Goal: Task Accomplishment & Management: Manage account settings

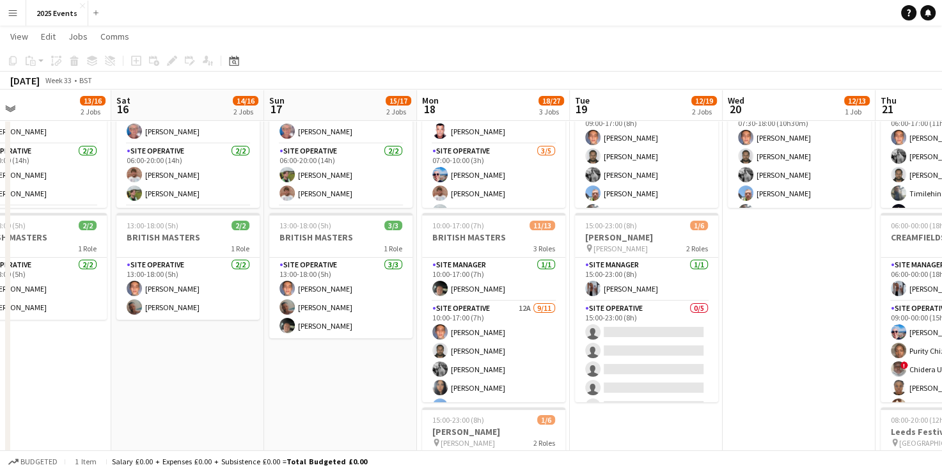
scroll to position [130, 0]
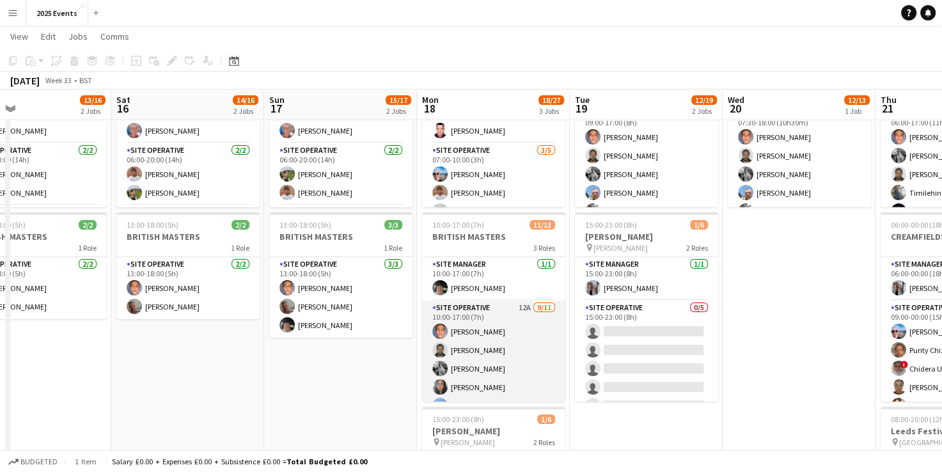
click at [471, 312] on app-card-role "Site Operative 12A [DATE] 10:00-17:00 (7h) [PERSON_NAME] [PERSON_NAME] [PERSON_…" at bounding box center [493, 415] width 143 height 229
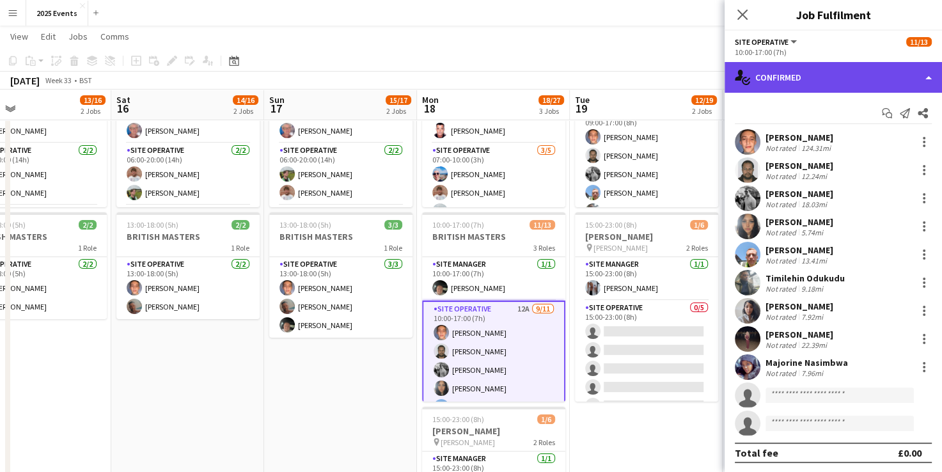
click at [910, 81] on div "single-neutral-actions-check-2 Confirmed" at bounding box center [833, 77] width 217 height 31
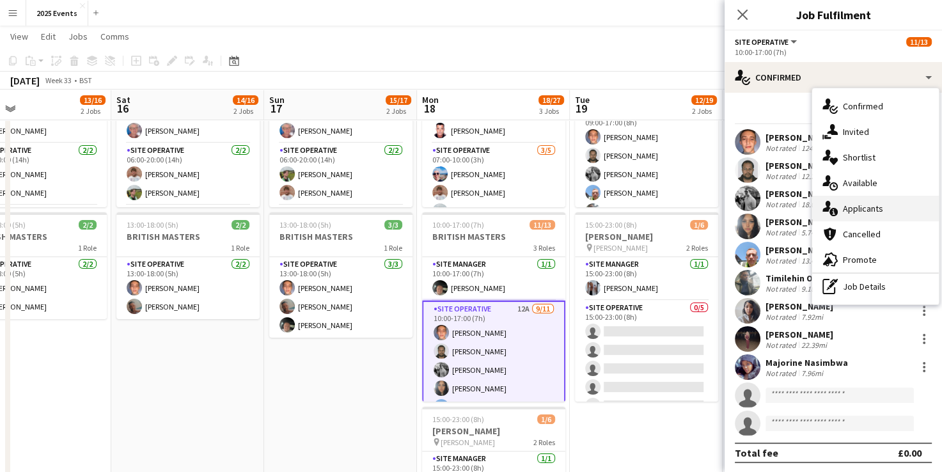
click at [883, 211] on div "single-neutral-actions-information Applicants" at bounding box center [875, 209] width 127 height 26
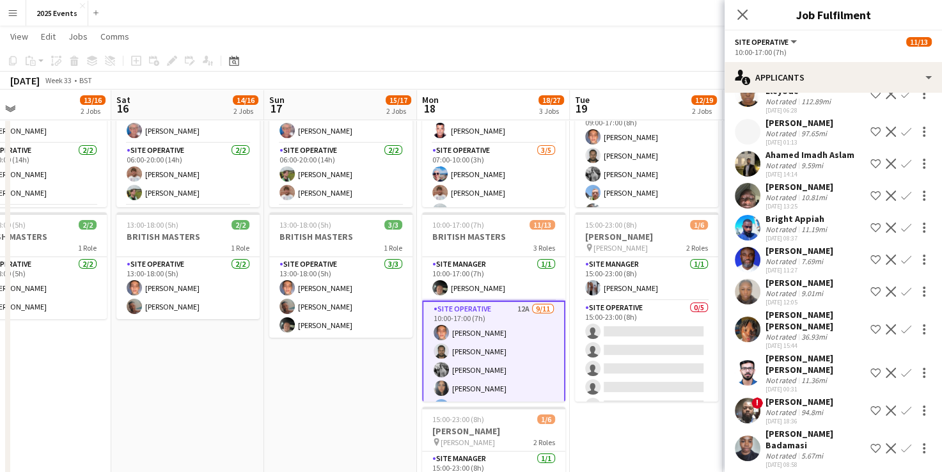
scroll to position [122, 0]
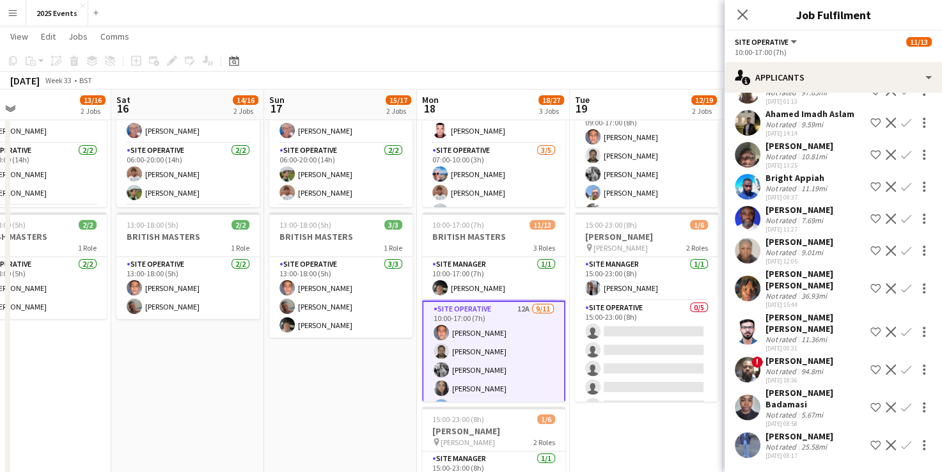
click at [774, 315] on div "[PERSON_NAME] [PERSON_NAME]" at bounding box center [816, 322] width 100 height 23
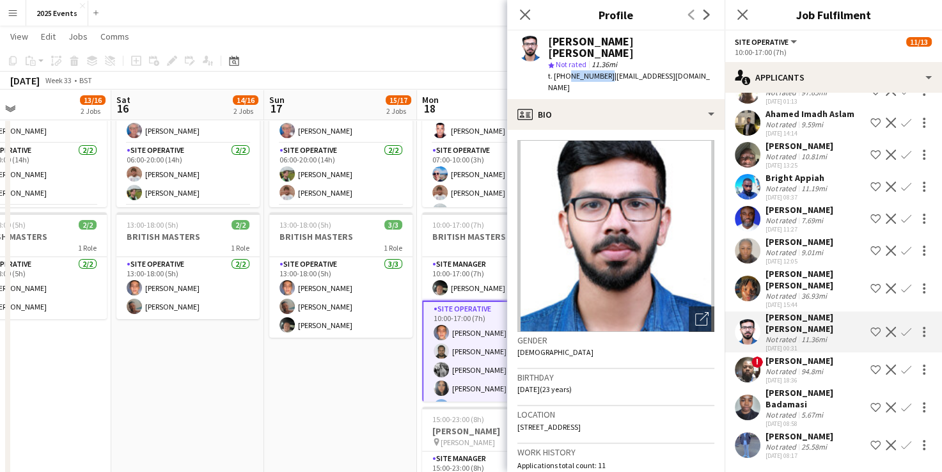
drag, startPoint x: 603, startPoint y: 66, endPoint x: 567, endPoint y: 67, distance: 35.8
click at [567, 71] on span "t. [PHONE_NUMBER]" at bounding box center [581, 76] width 67 height 10
copy span "7900107213"
click at [349, 372] on app-date-cell "06:00-02:00 (20h) (Mon) [DATE] out here festival pin WOH 7 Roles Site Operative…" at bounding box center [340, 317] width 153 height 609
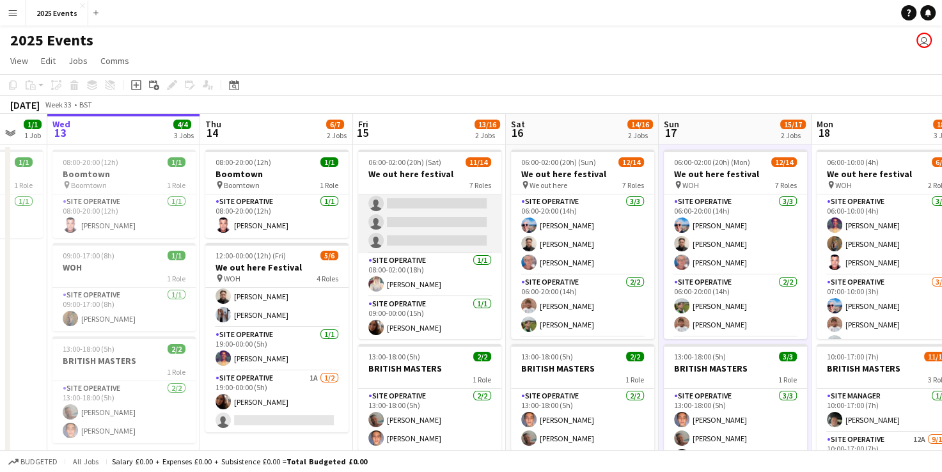
scroll to position [289, 0]
click at [443, 230] on app-card-role "Site Operative 20A 0/3 08:00-02:00 (18h) single-neutral-actions single-neutral-…" at bounding box center [429, 212] width 143 height 81
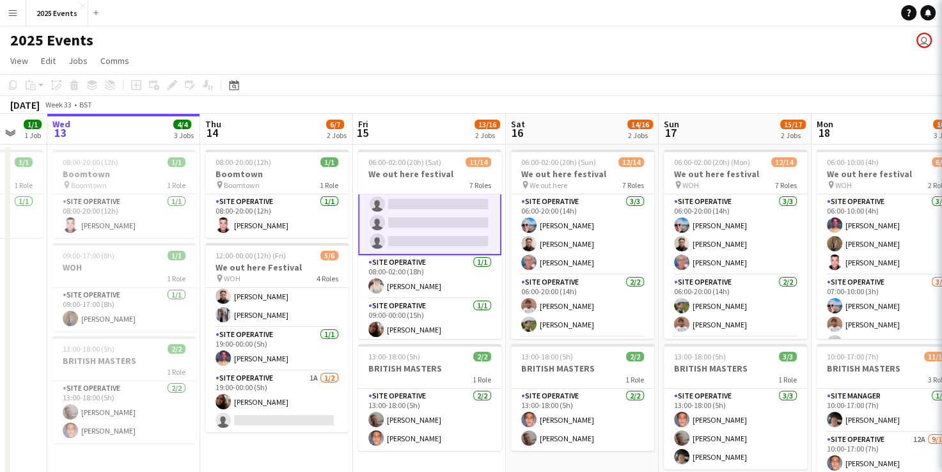
scroll to position [290, 0]
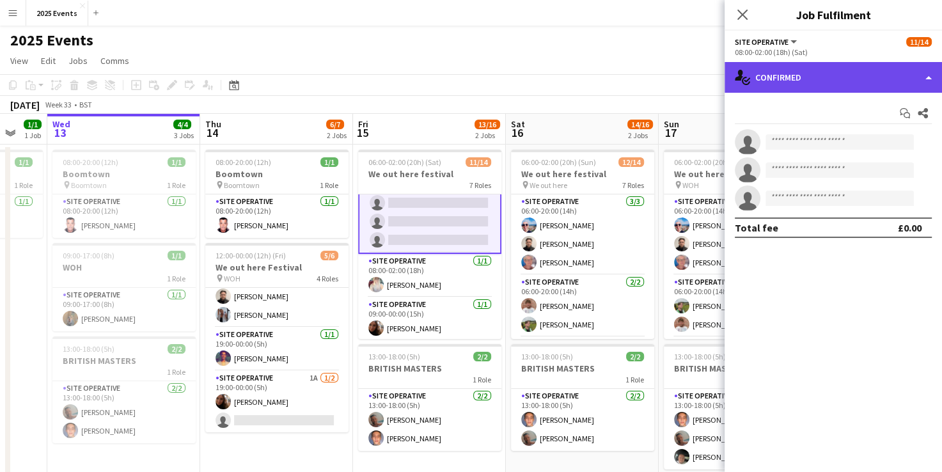
click at [876, 88] on div "single-neutral-actions-check-2 Confirmed" at bounding box center [833, 77] width 217 height 31
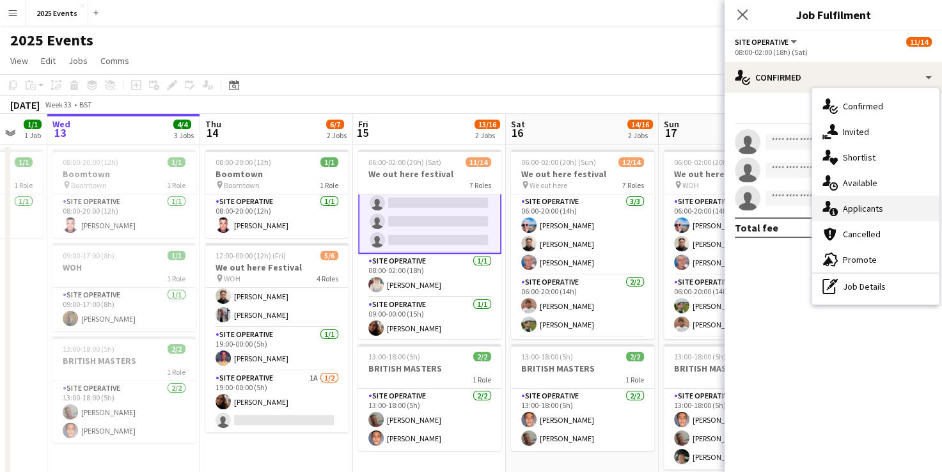
click at [867, 213] on div "single-neutral-actions-information Applicants" at bounding box center [875, 209] width 127 height 26
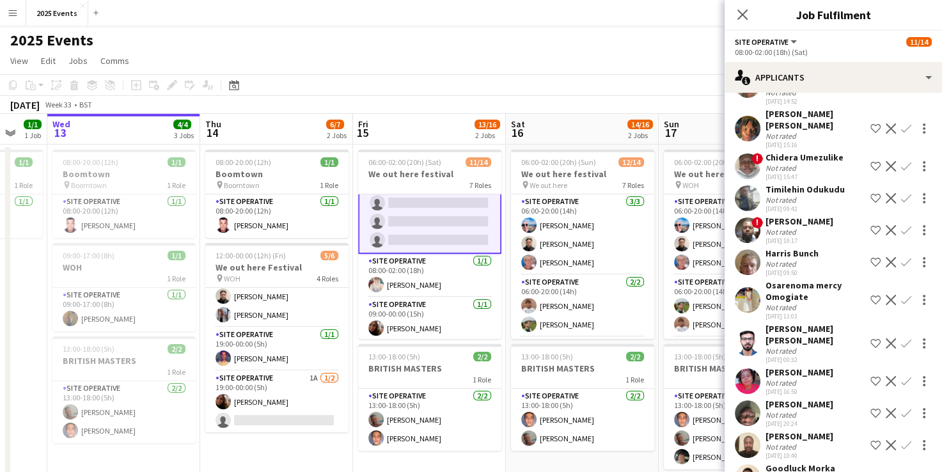
scroll to position [304, 0]
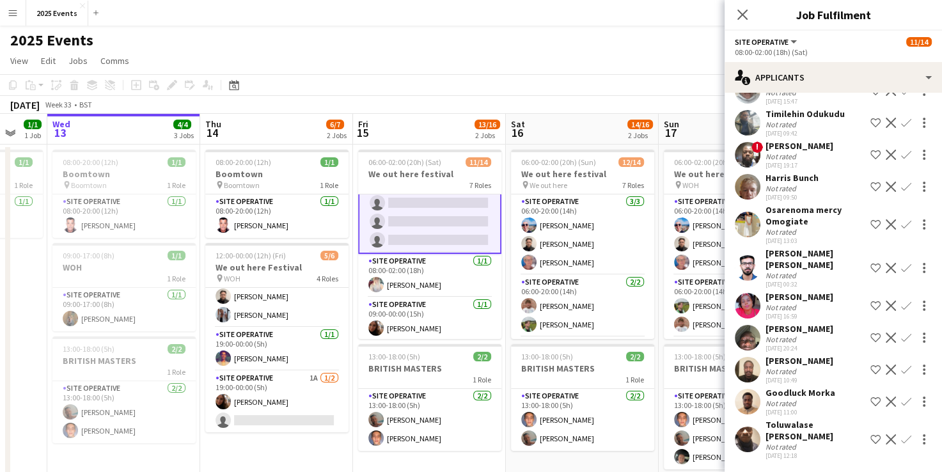
click at [611, 78] on app-toolbar "Copy Paste Paste Ctrl+V Paste with crew Ctrl+Shift+V Paste linked Job [GEOGRAPH…" at bounding box center [471, 85] width 942 height 22
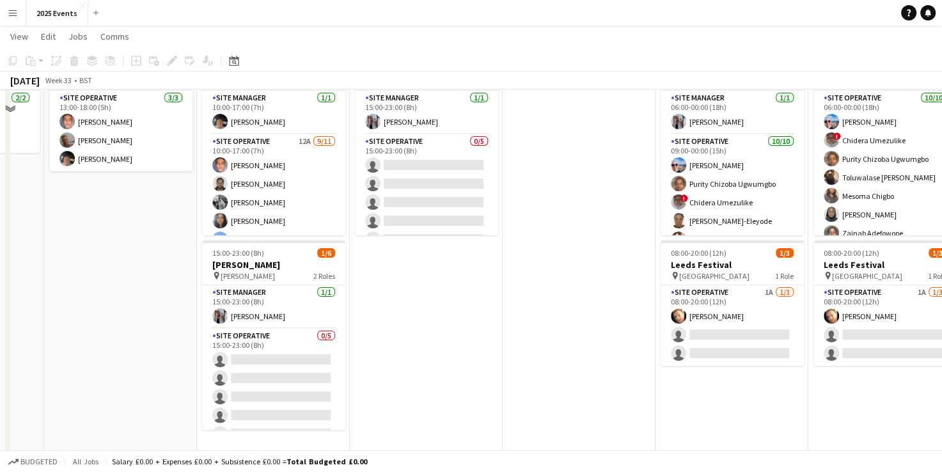
scroll to position [298, 0]
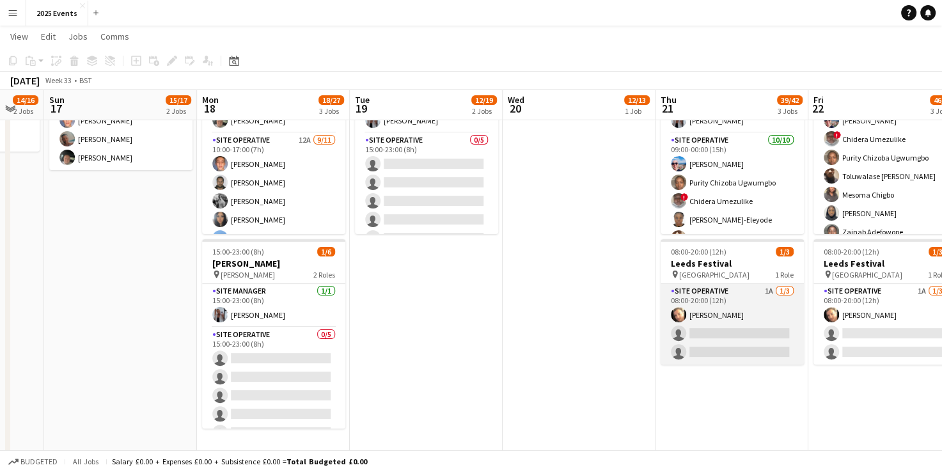
click at [714, 293] on app-card-role "Site Operative 1A [DATE] 08:00-20:00 (12h) [PERSON_NAME] single-neutral-actions…" at bounding box center [732, 324] width 143 height 81
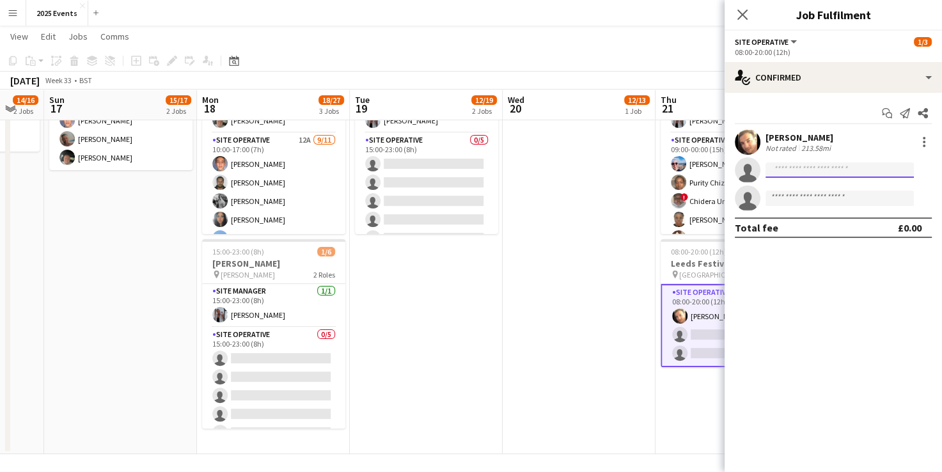
click at [849, 165] on input at bounding box center [840, 169] width 148 height 15
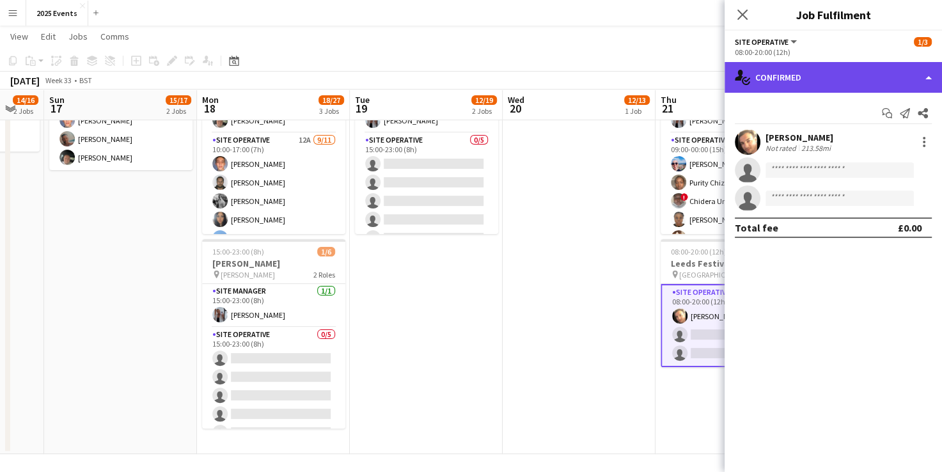
click at [903, 82] on div "single-neutral-actions-check-2 Confirmed" at bounding box center [833, 77] width 217 height 31
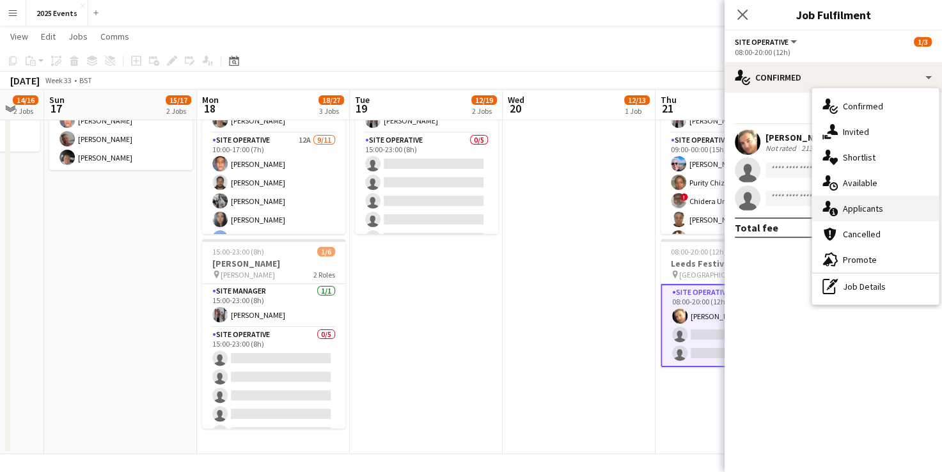
click at [878, 210] on div "single-neutral-actions-information Applicants" at bounding box center [875, 209] width 127 height 26
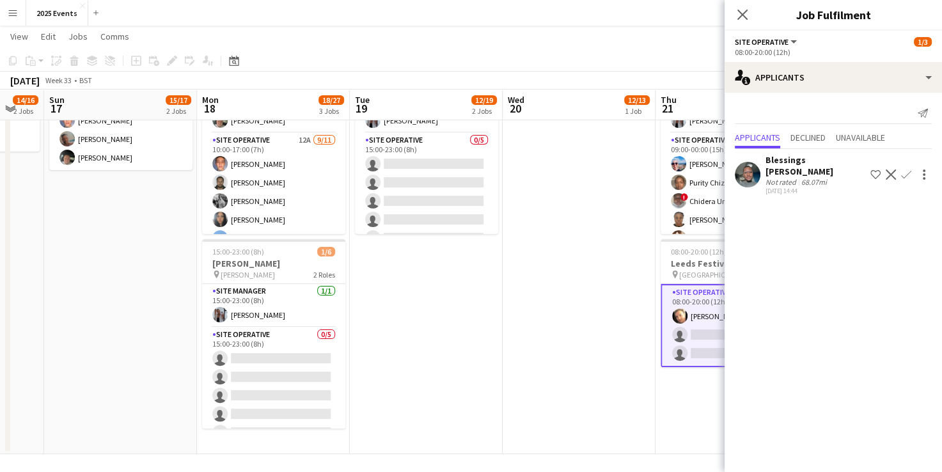
click at [750, 167] on app-user-avatar at bounding box center [748, 175] width 26 height 26
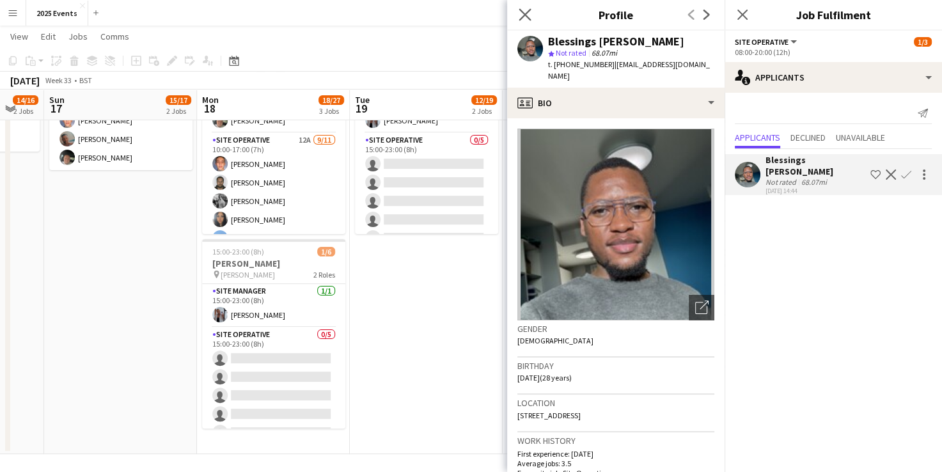
click at [532, 11] on app-icon "Close pop-in" at bounding box center [525, 15] width 19 height 19
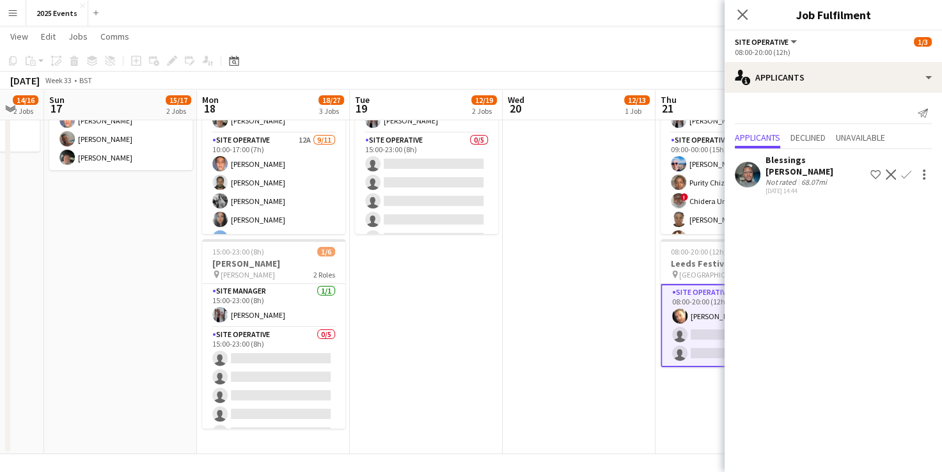
click at [901, 171] on app-icon "Confirm" at bounding box center [906, 175] width 10 height 10
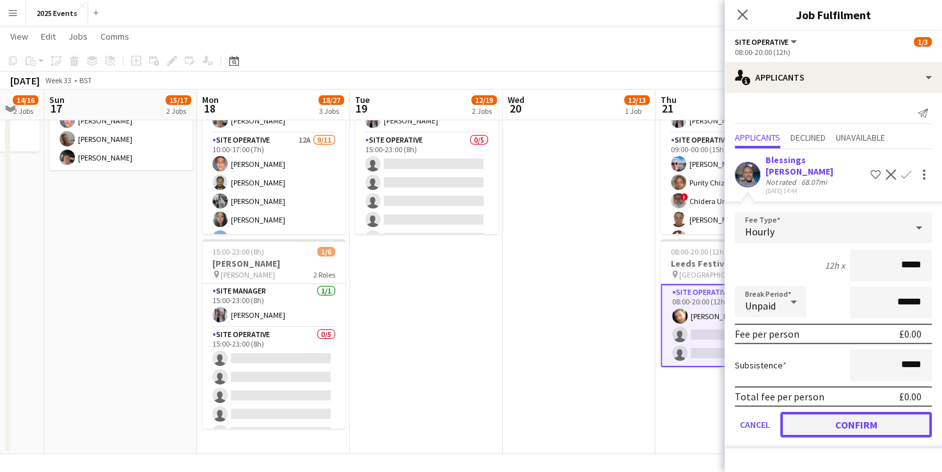
click at [842, 416] on button "Confirm" at bounding box center [856, 425] width 152 height 26
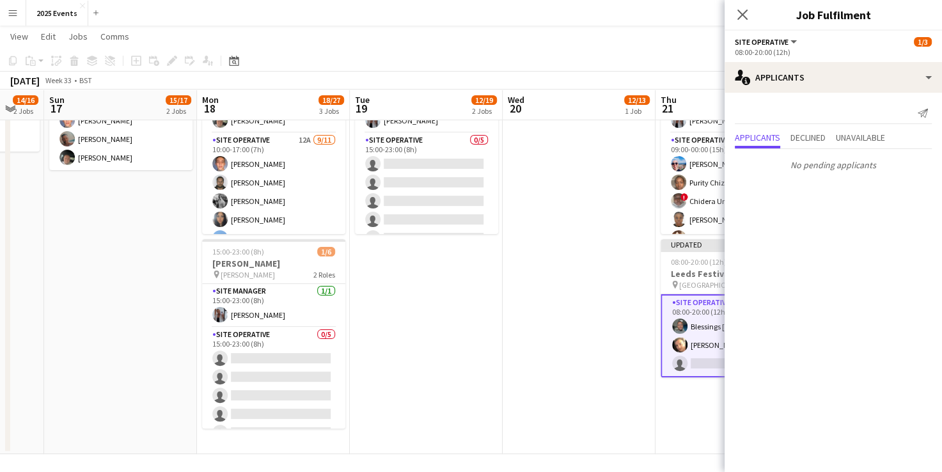
click at [598, 342] on app-date-cell "07:30-18:00 (10h30m) 12/13 BRITISH MASTERS 3 Roles Site Manager [DATE] 07:30-18…" at bounding box center [579, 149] width 153 height 609
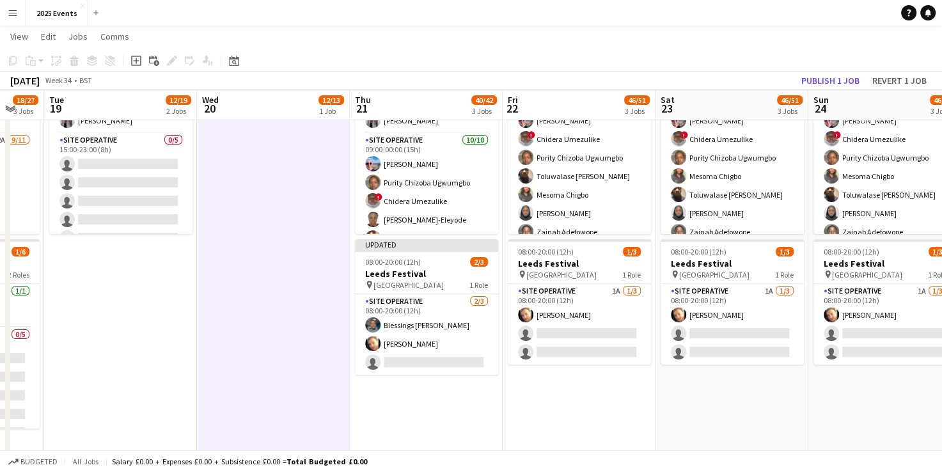
scroll to position [0, 463]
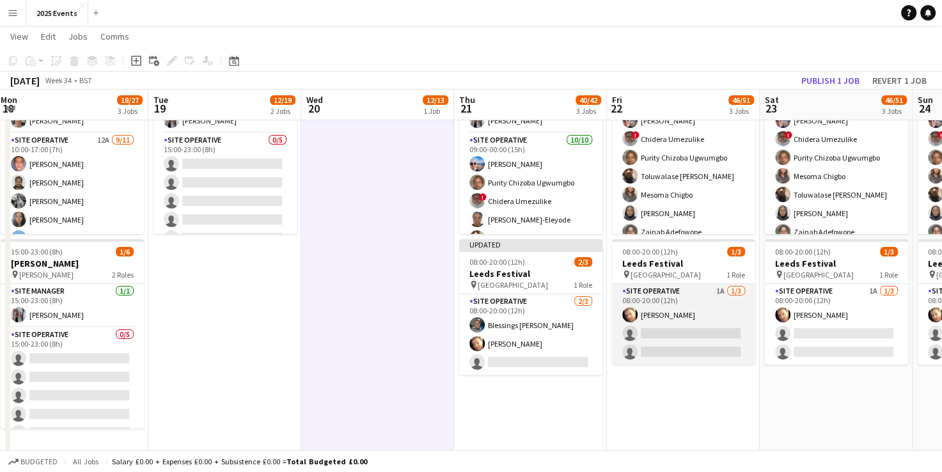
click at [696, 302] on app-card-role "Site Operative 1A [DATE] 08:00-20:00 (12h) [PERSON_NAME] single-neutral-actions…" at bounding box center [683, 324] width 143 height 81
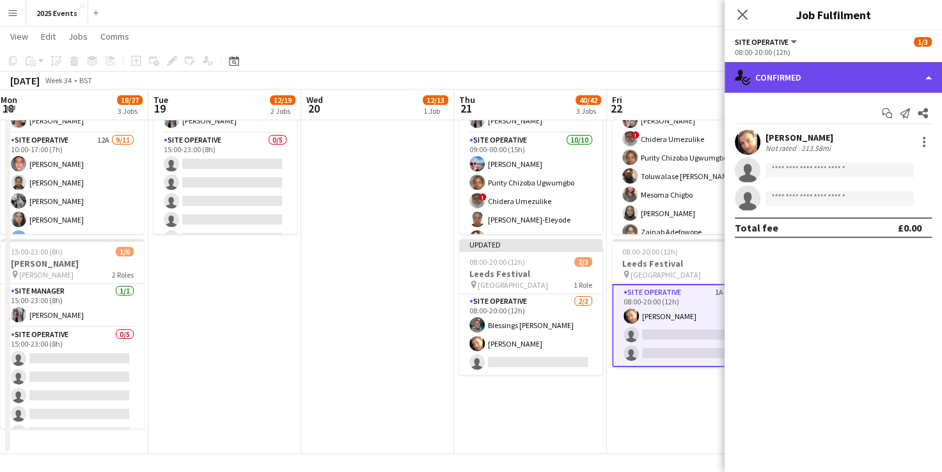
click at [921, 78] on div "single-neutral-actions-check-2 Confirmed" at bounding box center [833, 77] width 217 height 31
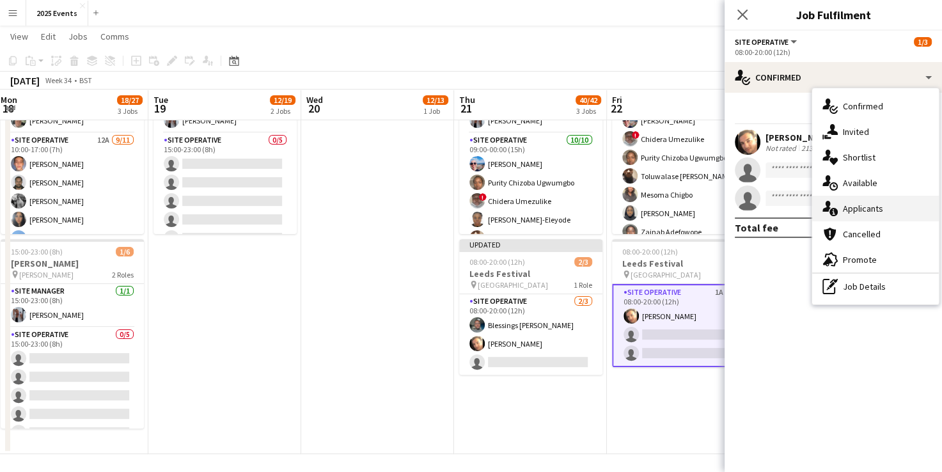
click at [896, 218] on div "single-neutral-actions-information Applicants" at bounding box center [875, 209] width 127 height 26
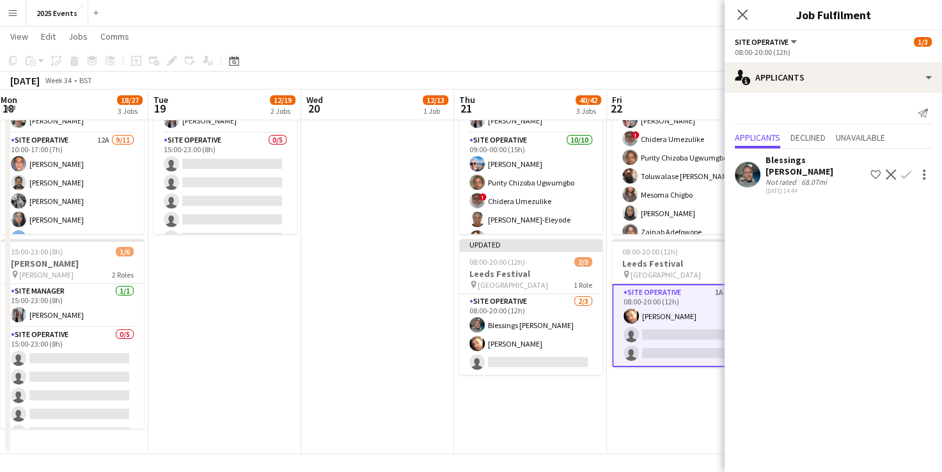
click at [903, 170] on app-icon "Confirm" at bounding box center [906, 175] width 10 height 10
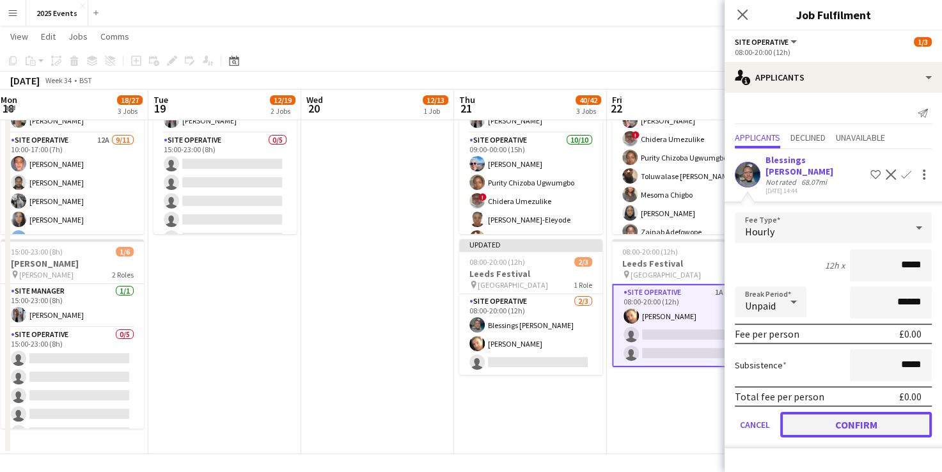
click at [808, 412] on button "Confirm" at bounding box center [856, 425] width 152 height 26
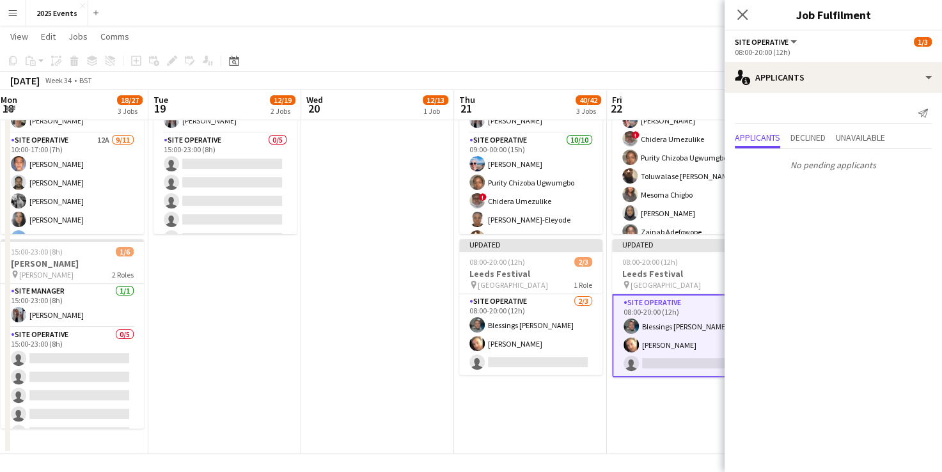
click at [658, 400] on app-date-cell "06:00-17:00 (11h) 12/13 BRITISH MASTERS 3 Roles Site Manager [DATE] 06:00-17:00…" at bounding box center [683, 149] width 153 height 609
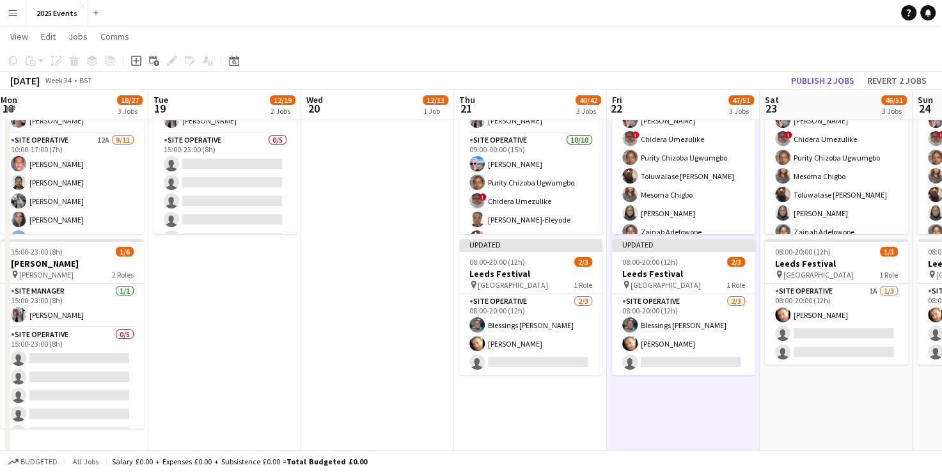
scroll to position [0, 368]
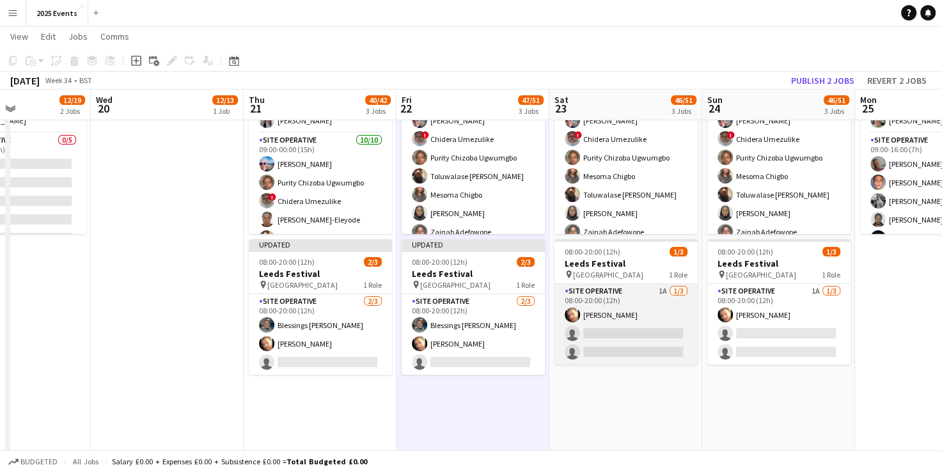
click at [647, 331] on app-card-role "Site Operative 1A [DATE] 08:00-20:00 (12h) [PERSON_NAME] single-neutral-actions…" at bounding box center [626, 324] width 143 height 81
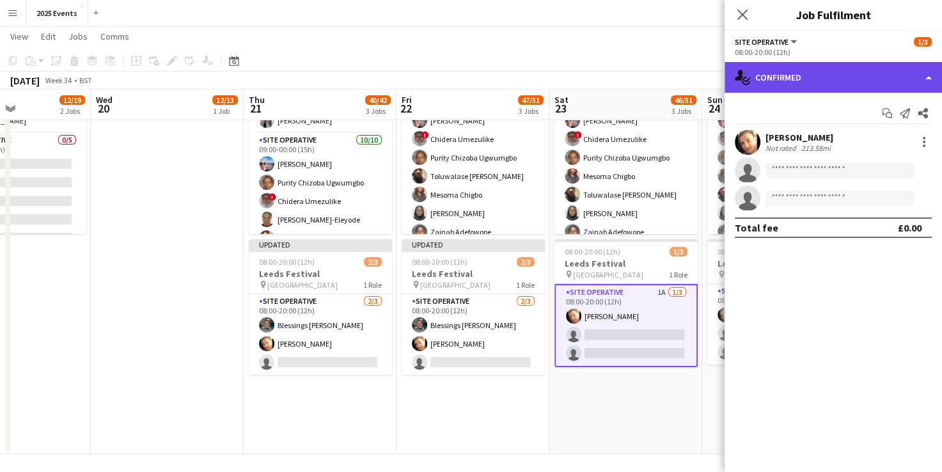
click at [929, 88] on div "single-neutral-actions-check-2 Confirmed" at bounding box center [833, 77] width 217 height 31
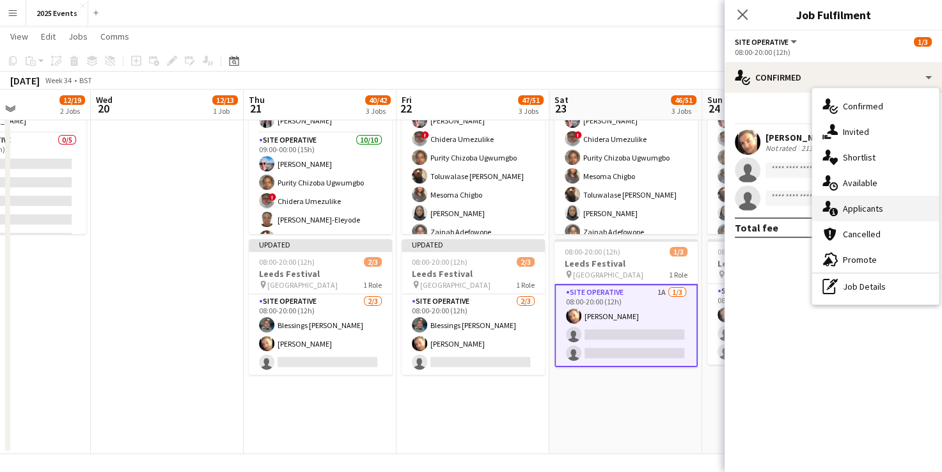
click at [878, 209] on div "single-neutral-actions-information Applicants" at bounding box center [875, 209] width 127 height 26
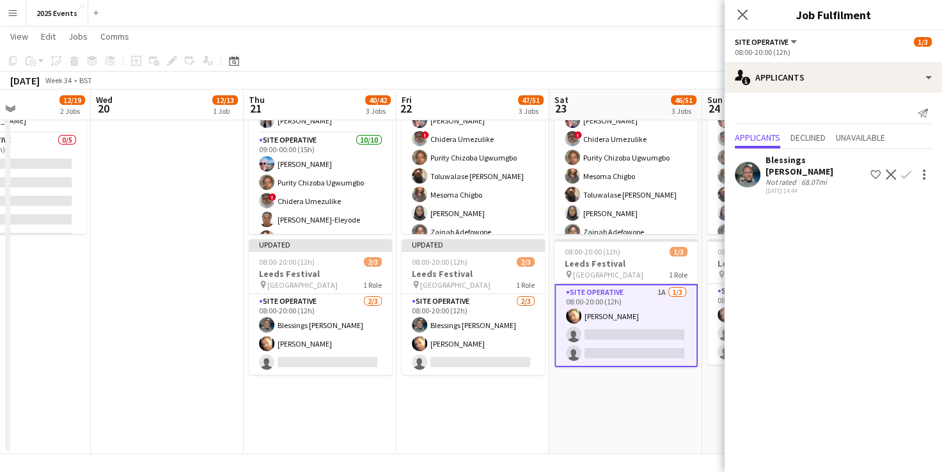
click at [901, 170] on app-icon "Confirm" at bounding box center [906, 175] width 10 height 10
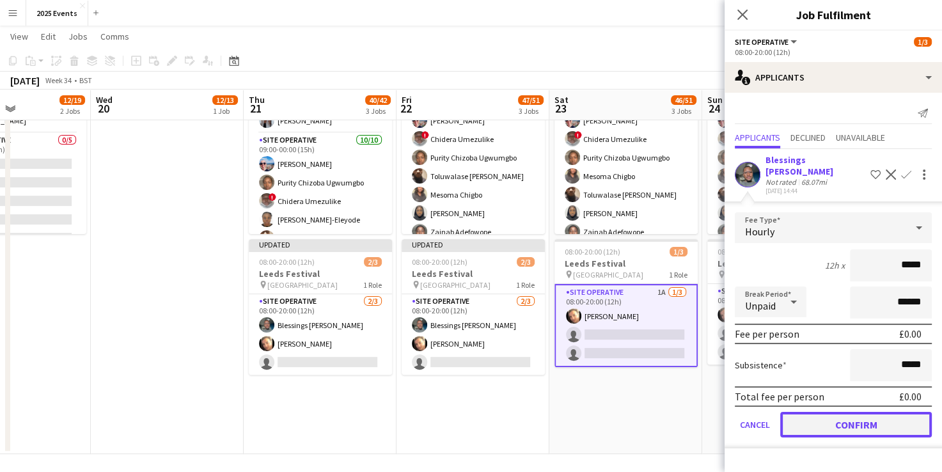
click at [798, 412] on button "Confirm" at bounding box center [856, 425] width 152 height 26
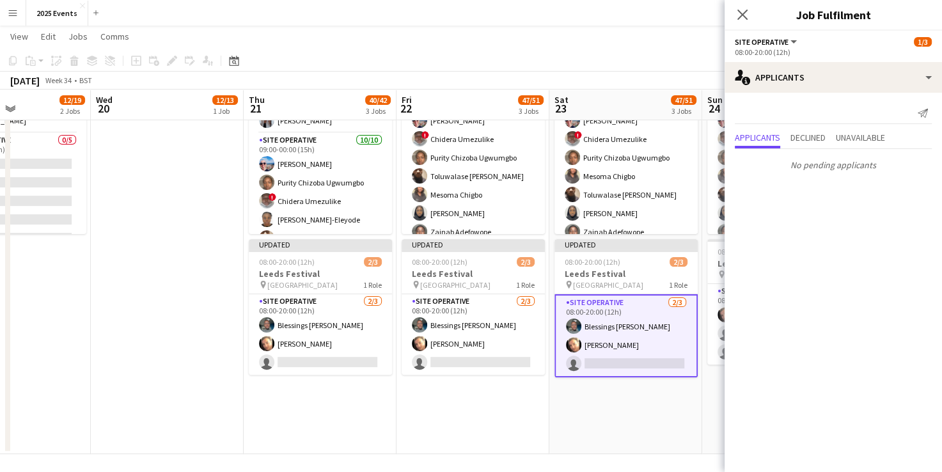
click at [668, 414] on app-date-cell "06:00-19:00 (13h) 12/13 BRITISH MASTERS 3 Roles Site Manager [DATE] 06:00-19:00…" at bounding box center [625, 149] width 153 height 609
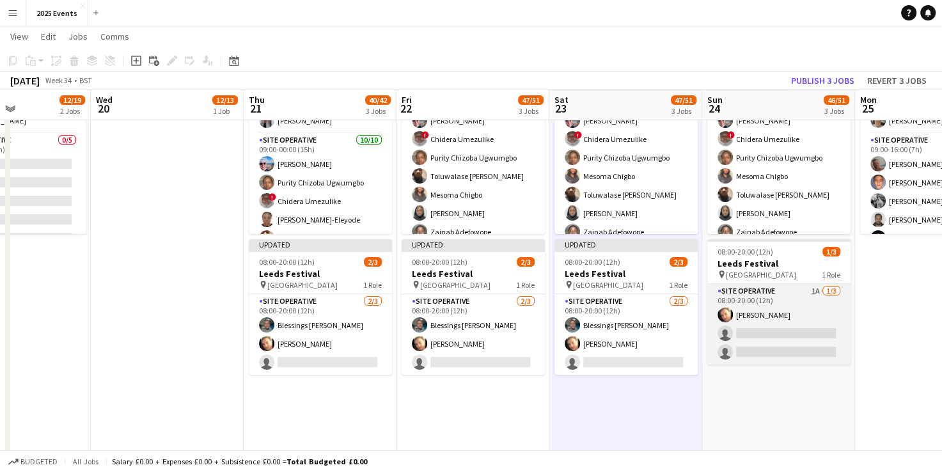
scroll to position [0, 432]
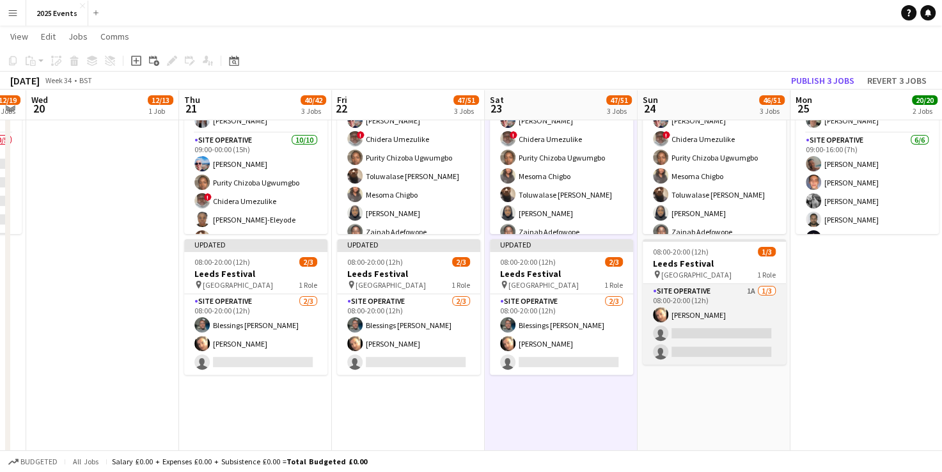
click at [723, 312] on app-card-role "Site Operative 1A [DATE] 08:00-20:00 (12h) [PERSON_NAME] single-neutral-actions…" at bounding box center [714, 324] width 143 height 81
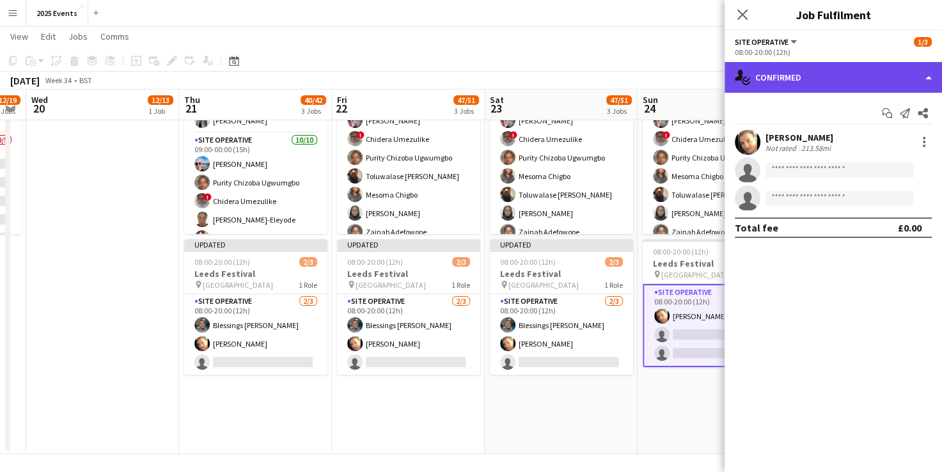
click at [880, 83] on div "single-neutral-actions-check-2 Confirmed" at bounding box center [833, 77] width 217 height 31
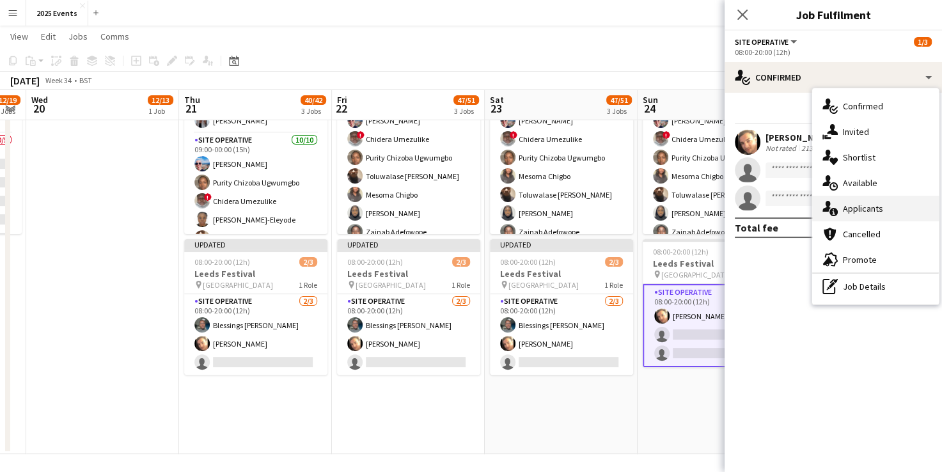
click at [872, 203] on div "single-neutral-actions-information Applicants" at bounding box center [875, 209] width 127 height 26
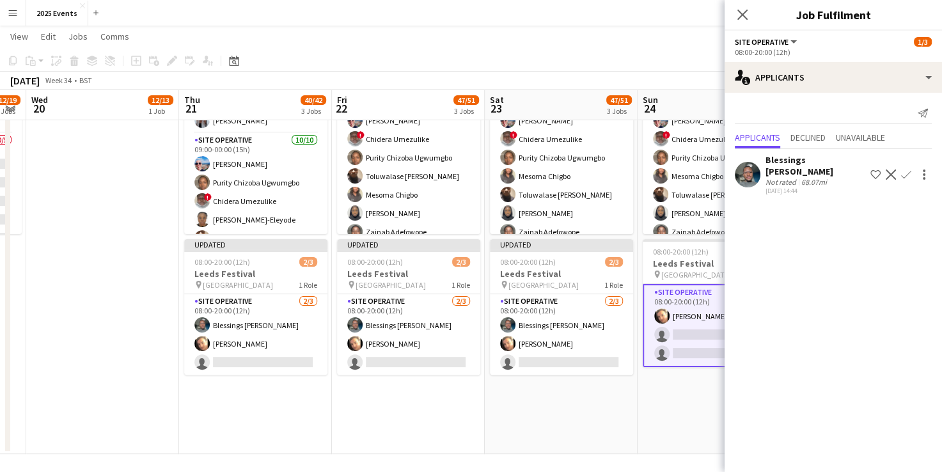
click at [901, 171] on app-icon "Confirm" at bounding box center [906, 175] width 10 height 10
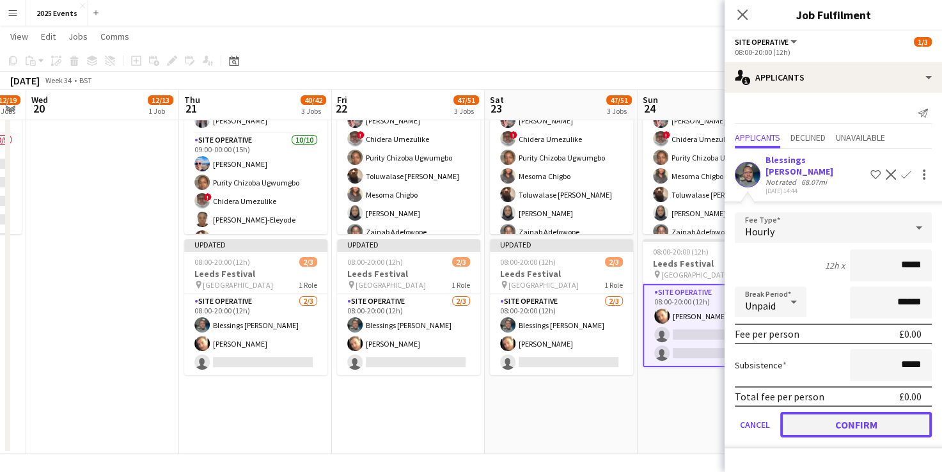
click at [839, 412] on button "Confirm" at bounding box center [856, 425] width 152 height 26
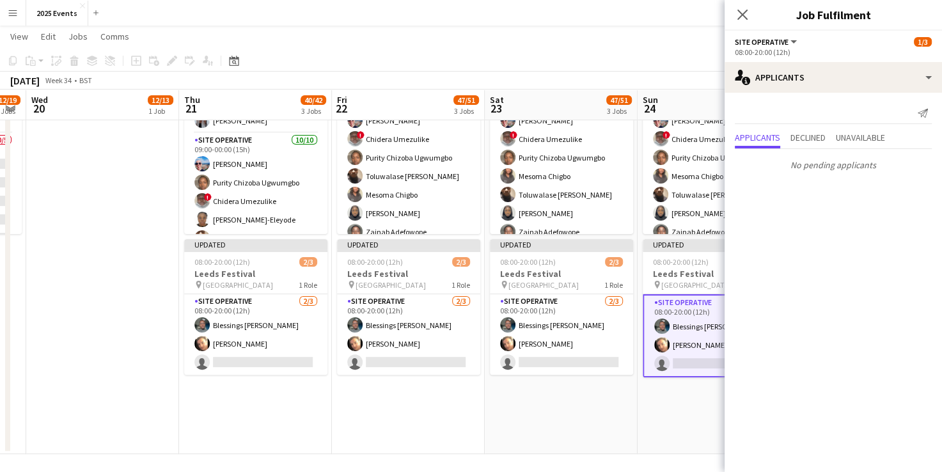
click at [663, 398] on app-date-cell "06:00-19:00 (13h) 12/13 BRITISH MASTERS 3 Roles Site Manager [DATE] 06:00-19:00…" at bounding box center [714, 149] width 153 height 609
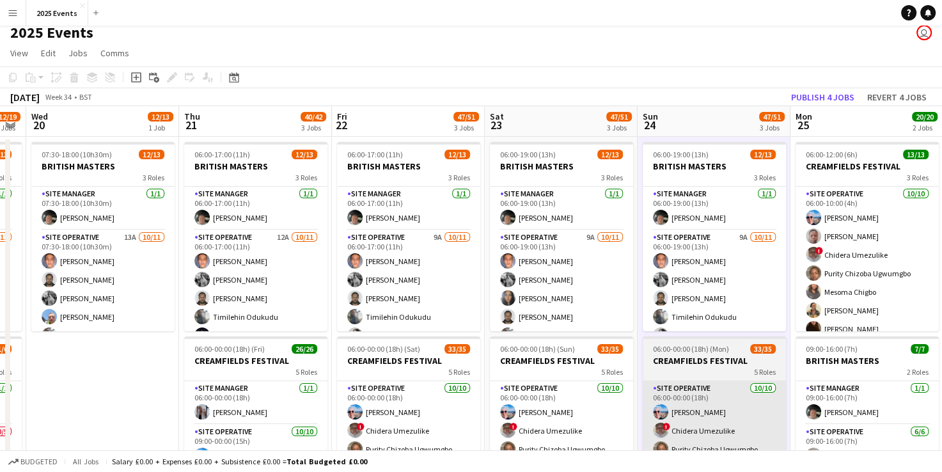
scroll to position [5, 0]
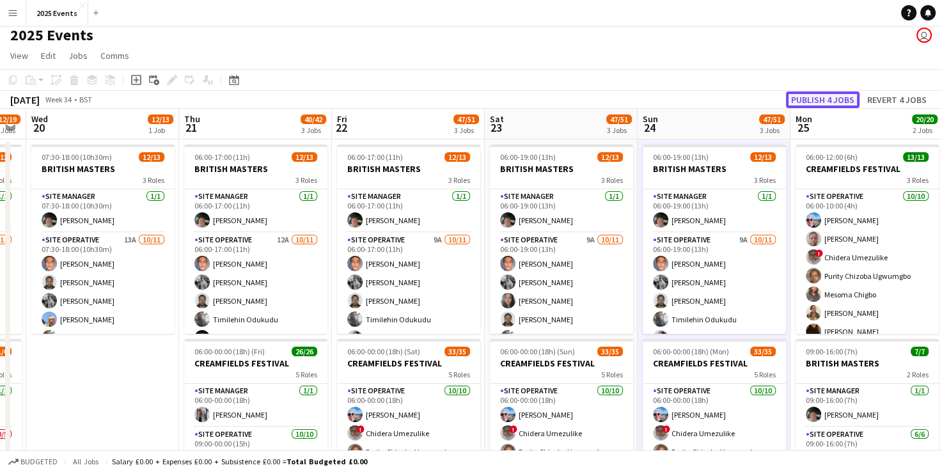
click at [814, 105] on button "Publish 4 jobs" at bounding box center [823, 99] width 74 height 17
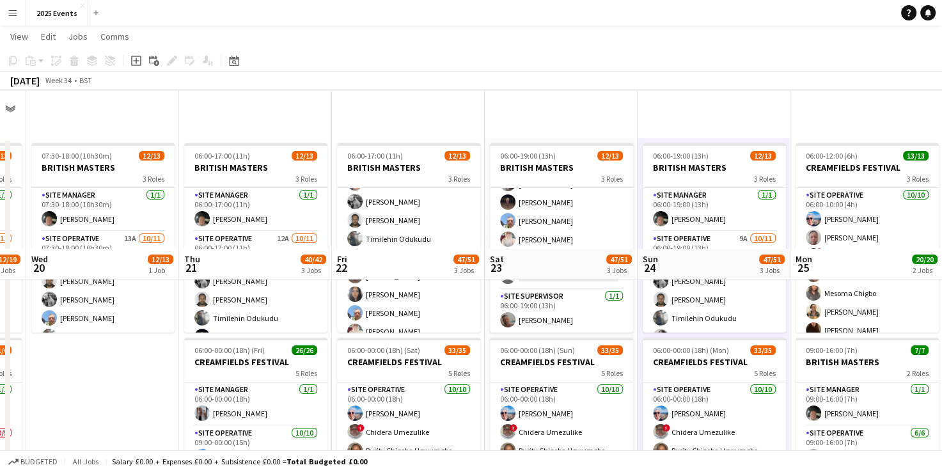
scroll to position [214, 0]
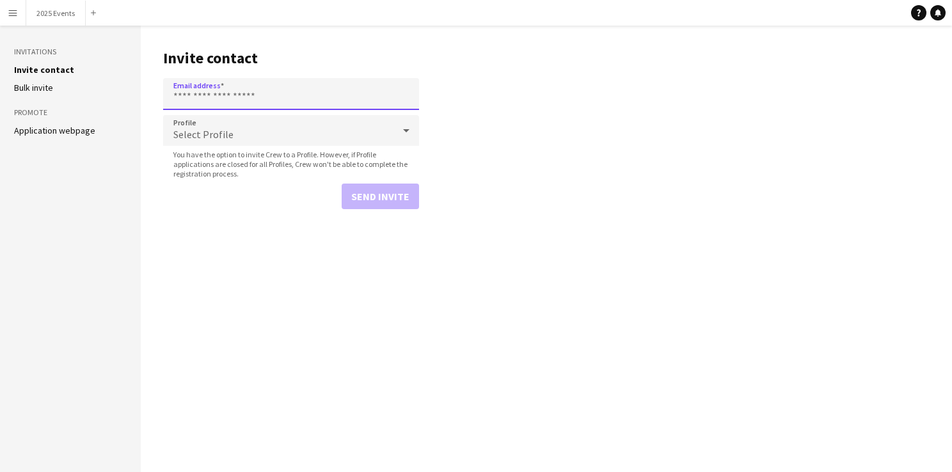
click at [312, 88] on input "Email address" at bounding box center [291, 94] width 256 height 32
paste input "**********"
type input "**********"
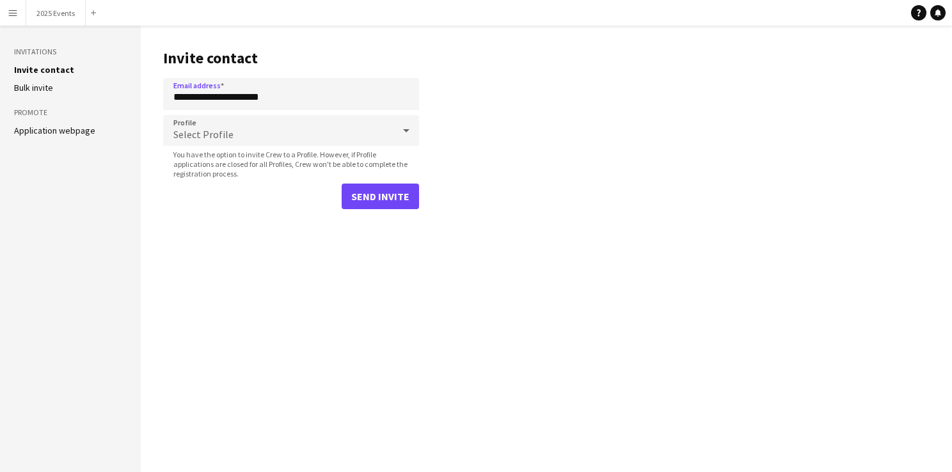
click at [274, 132] on div "Select Profile" at bounding box center [278, 130] width 230 height 31
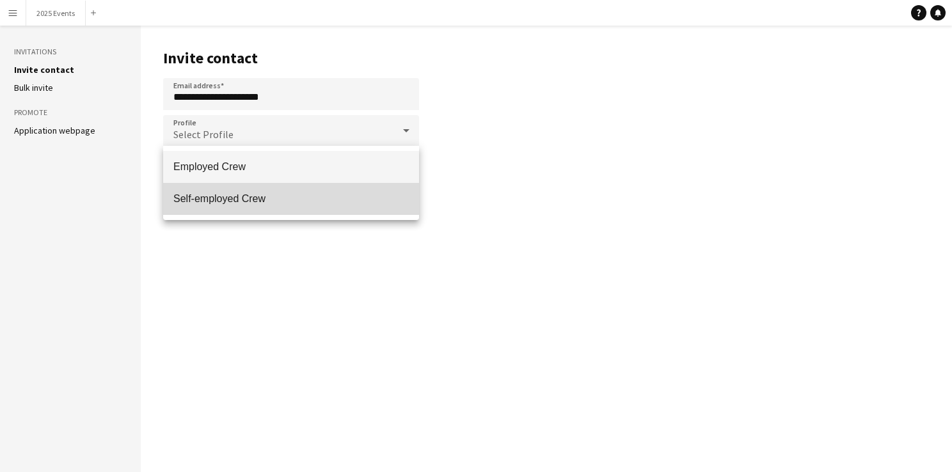
click at [265, 191] on mat-option "Self-employed Crew" at bounding box center [291, 199] width 256 height 32
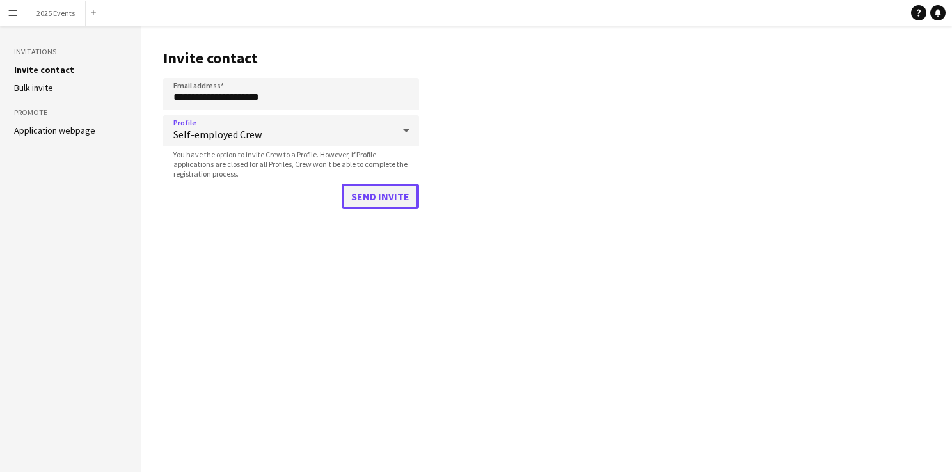
click at [377, 194] on button "Send invite" at bounding box center [380, 197] width 77 height 26
